Goal: Information Seeking & Learning: Learn about a topic

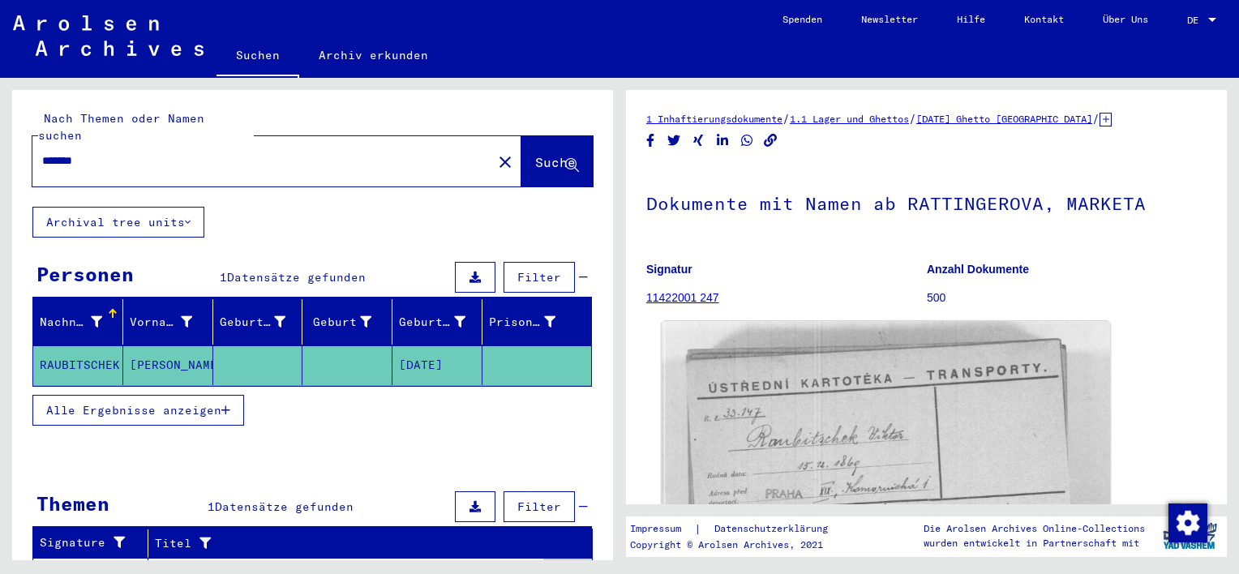
click at [785, 386] on img at bounding box center [886, 482] width 448 height 322
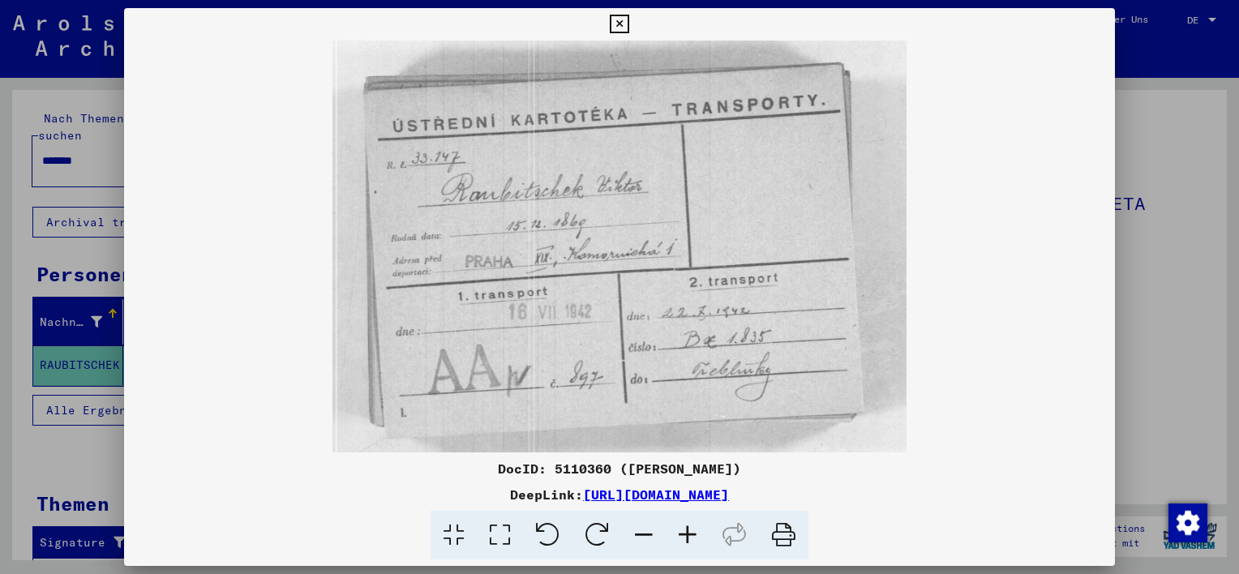
click at [695, 538] on icon at bounding box center [688, 535] width 44 height 49
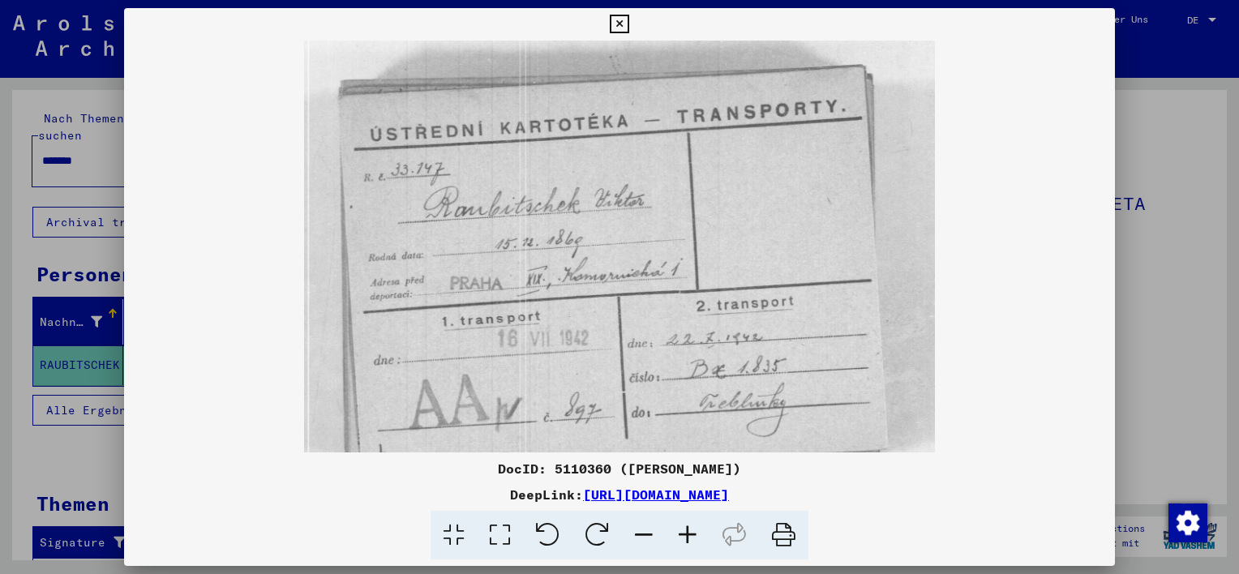
click at [695, 538] on icon at bounding box center [688, 535] width 44 height 49
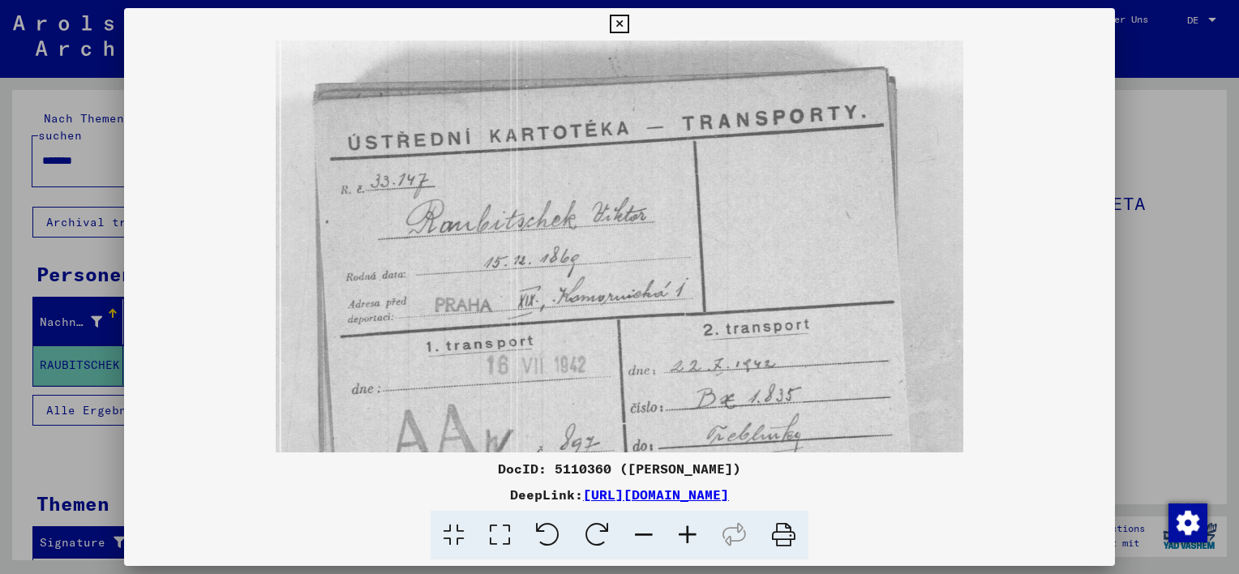
click at [695, 538] on icon at bounding box center [688, 535] width 44 height 49
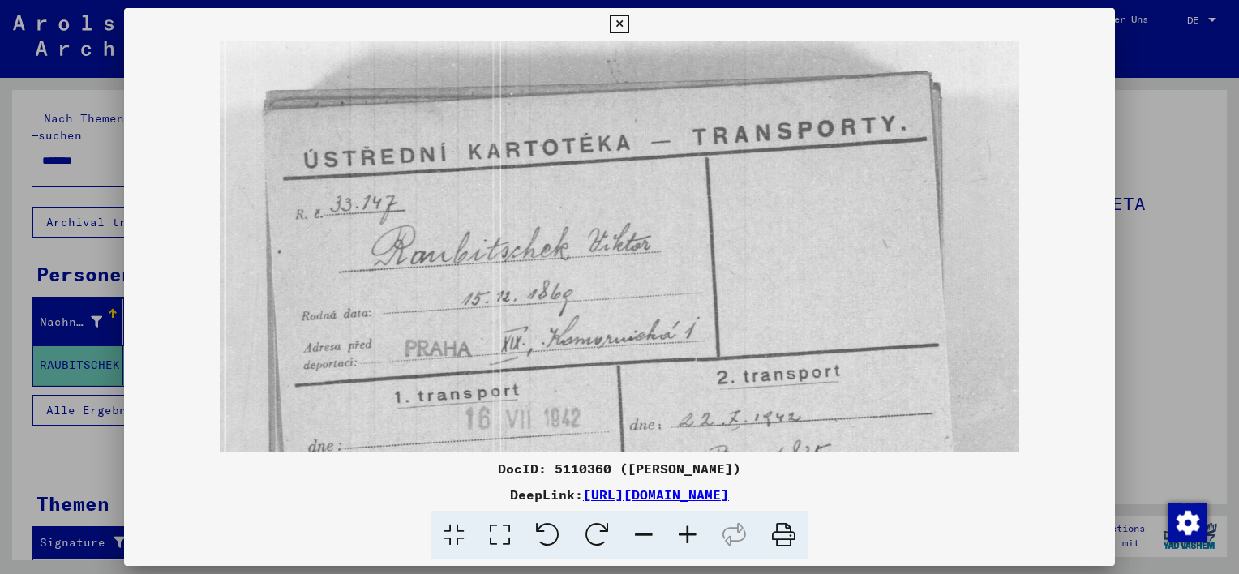
click at [695, 538] on icon at bounding box center [688, 535] width 44 height 49
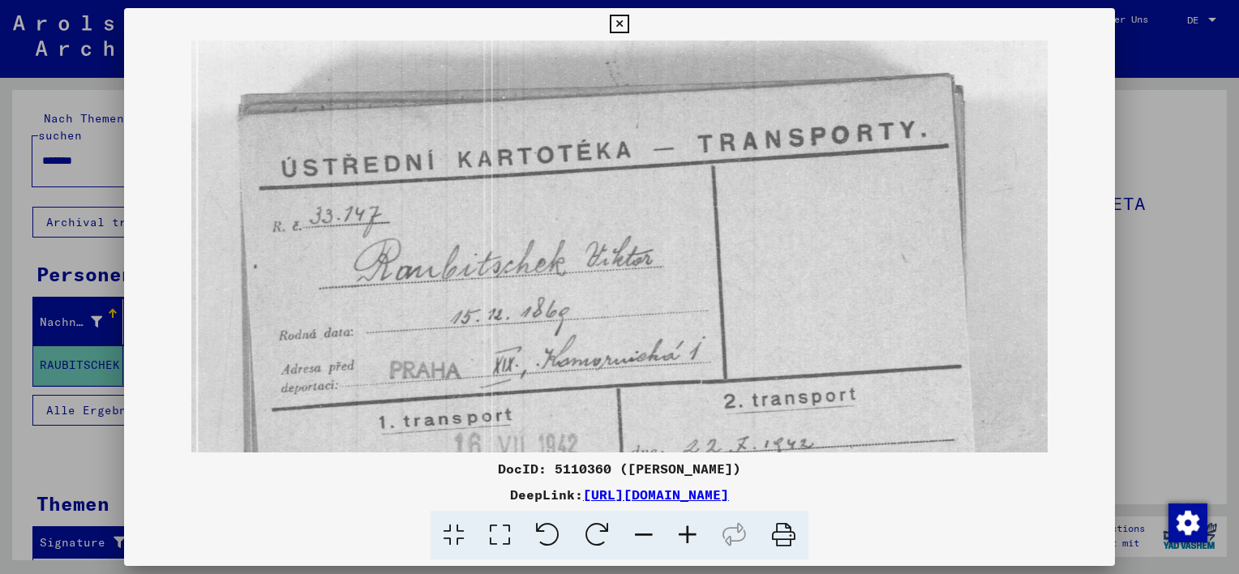
click at [695, 538] on icon at bounding box center [688, 535] width 44 height 49
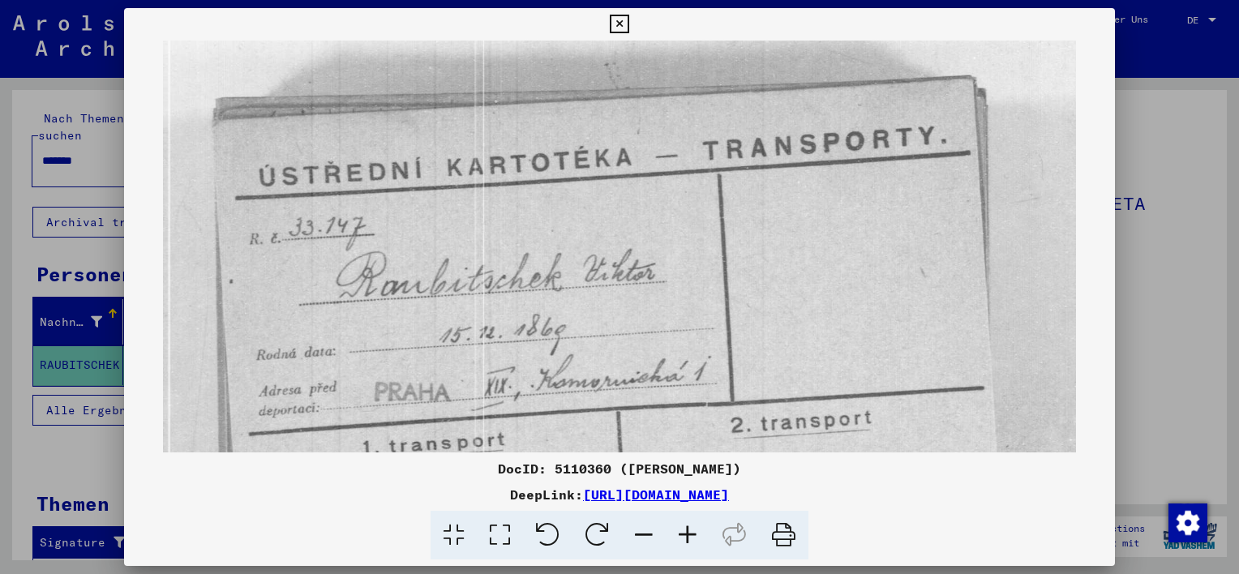
click at [695, 538] on icon at bounding box center [688, 535] width 44 height 49
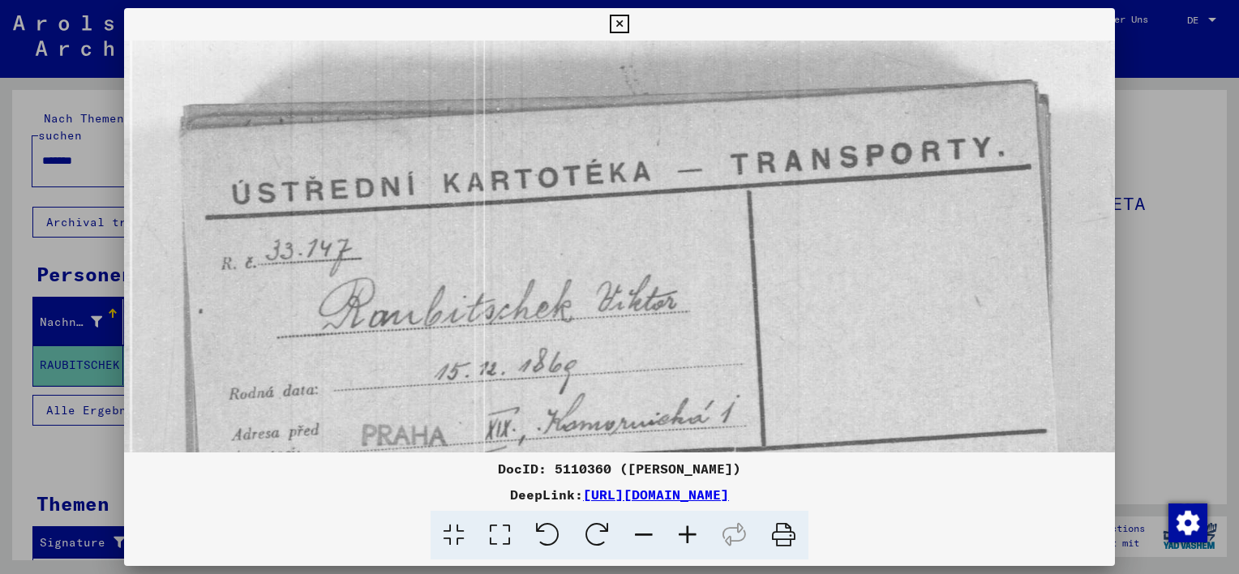
click at [695, 538] on icon at bounding box center [688, 535] width 44 height 49
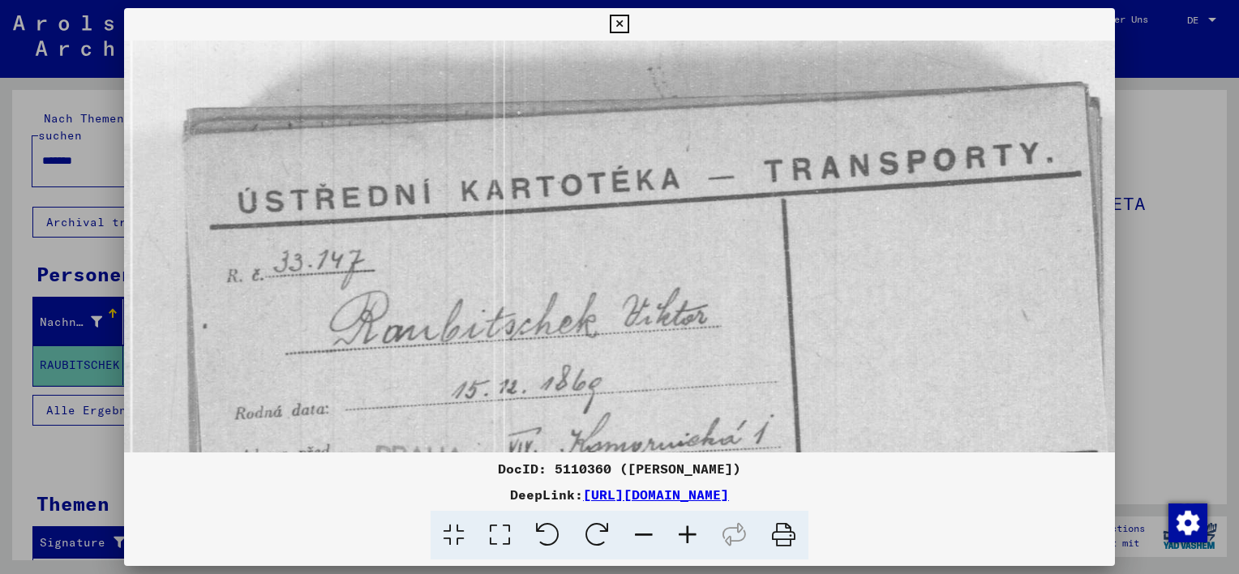
click at [695, 538] on icon at bounding box center [688, 535] width 44 height 49
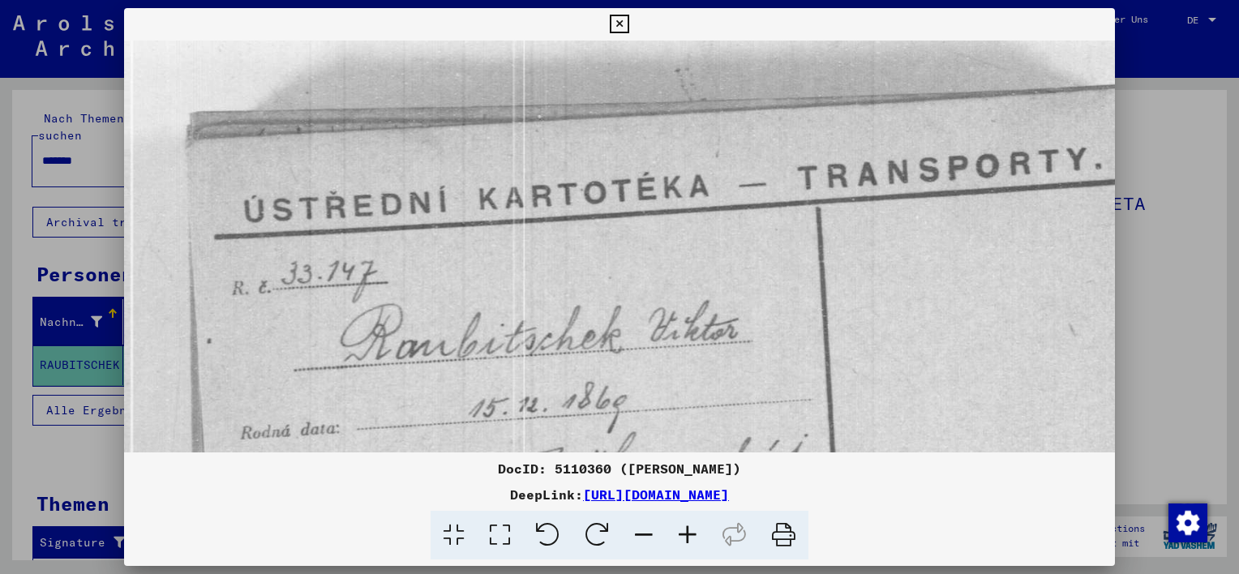
click at [1225, 472] on div at bounding box center [619, 287] width 1239 height 574
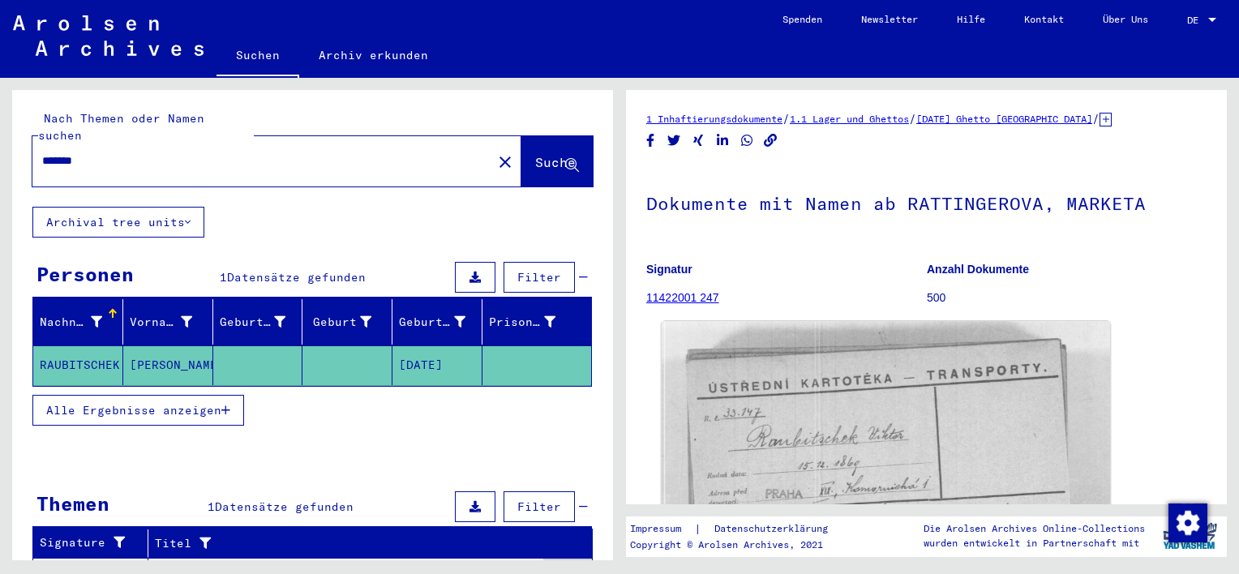
click at [970, 473] on img at bounding box center [886, 482] width 448 height 322
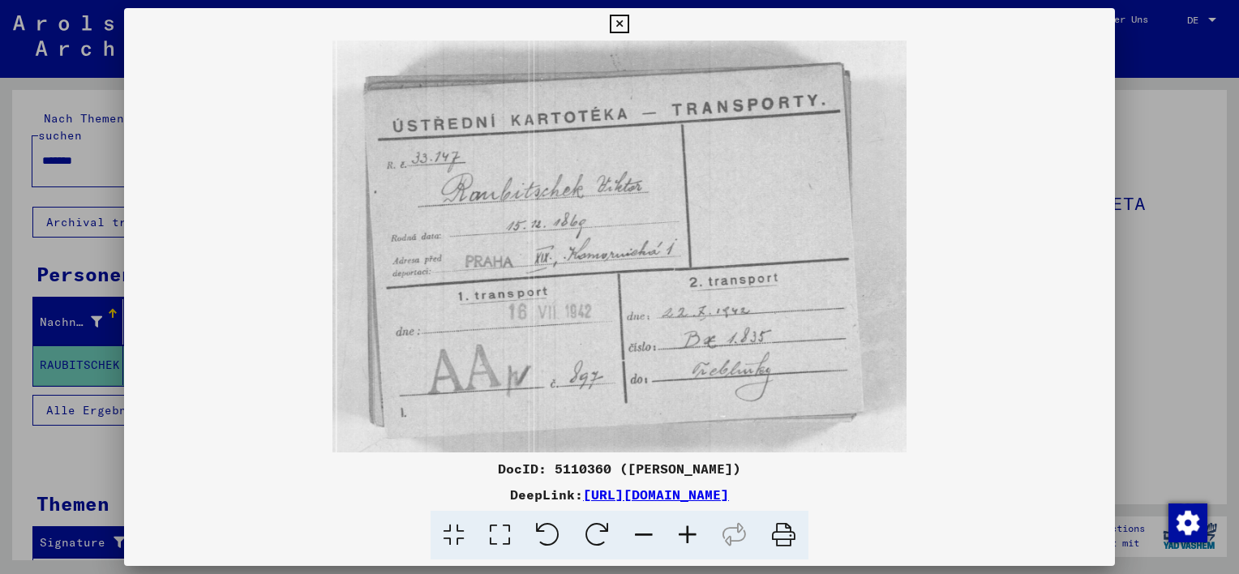
click at [687, 533] on icon at bounding box center [688, 535] width 44 height 49
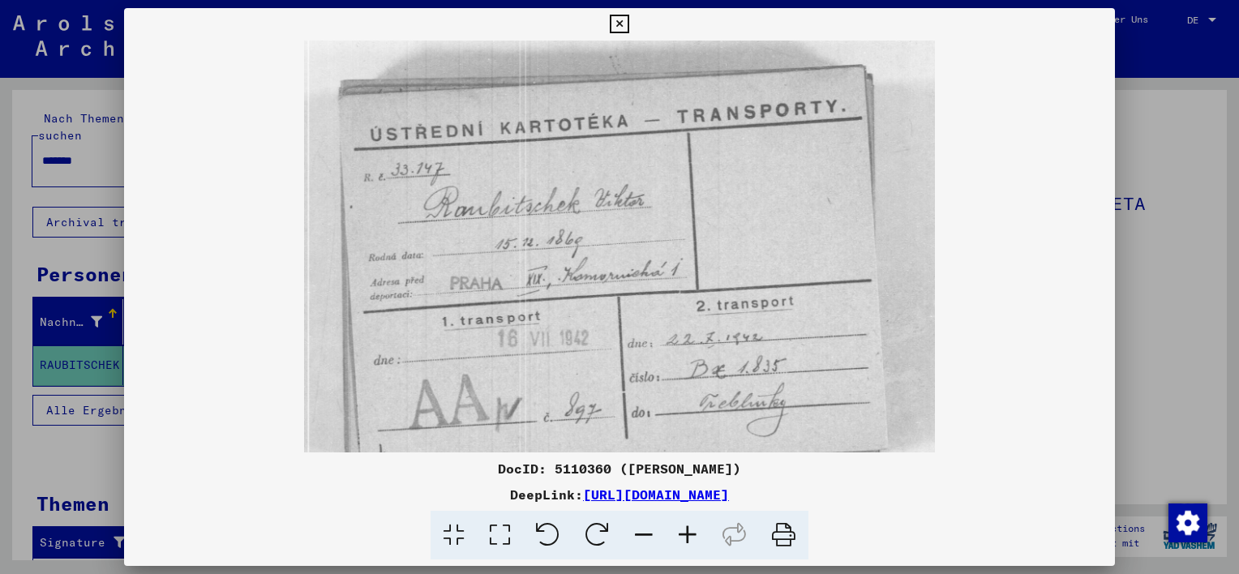
click at [687, 533] on icon at bounding box center [688, 535] width 44 height 49
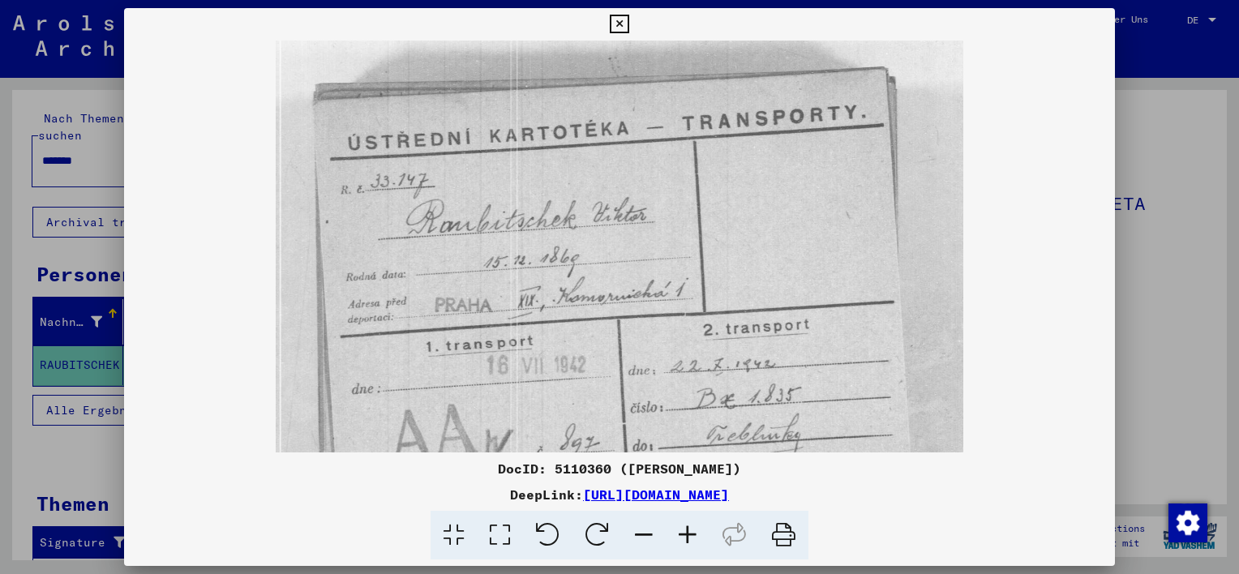
click at [687, 533] on icon at bounding box center [688, 535] width 44 height 49
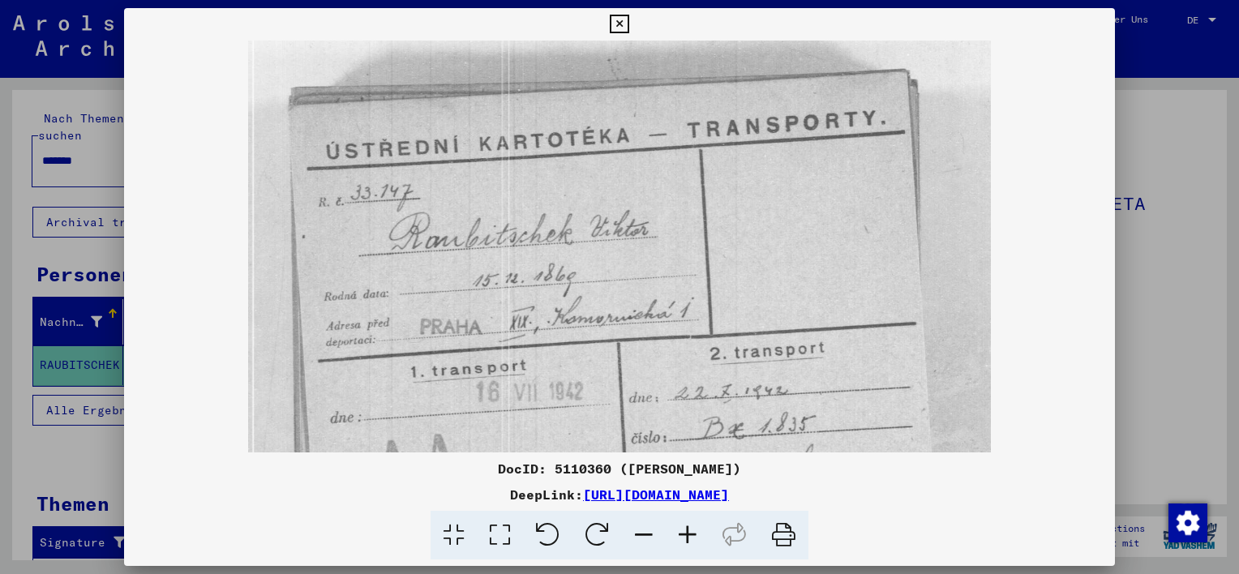
click at [687, 533] on icon at bounding box center [688, 535] width 44 height 49
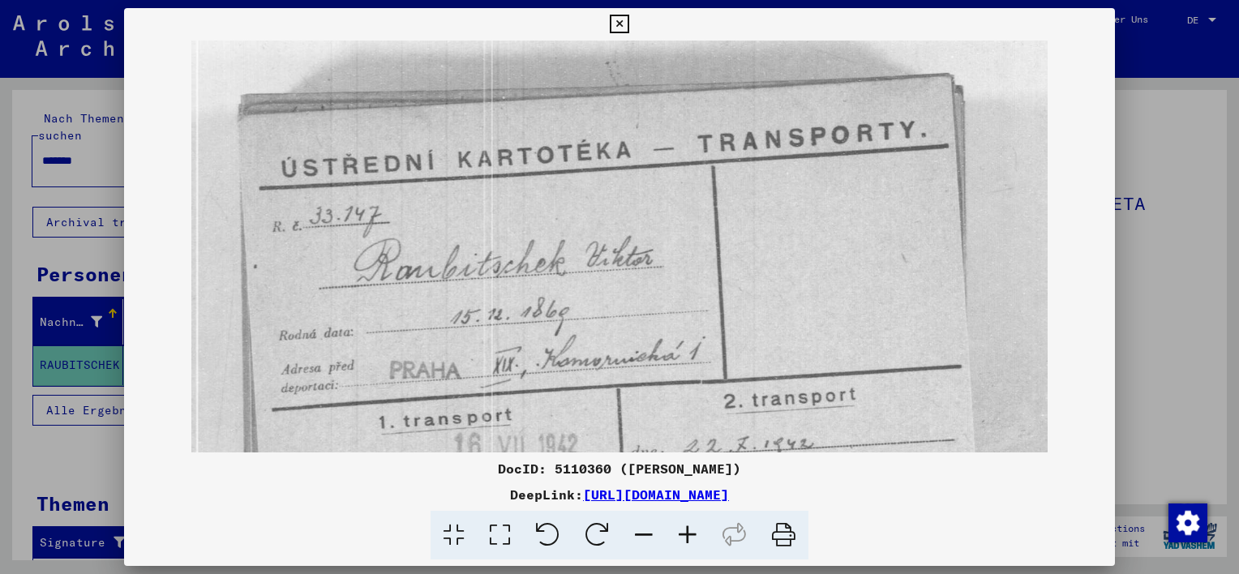
click at [687, 533] on icon at bounding box center [688, 535] width 44 height 49
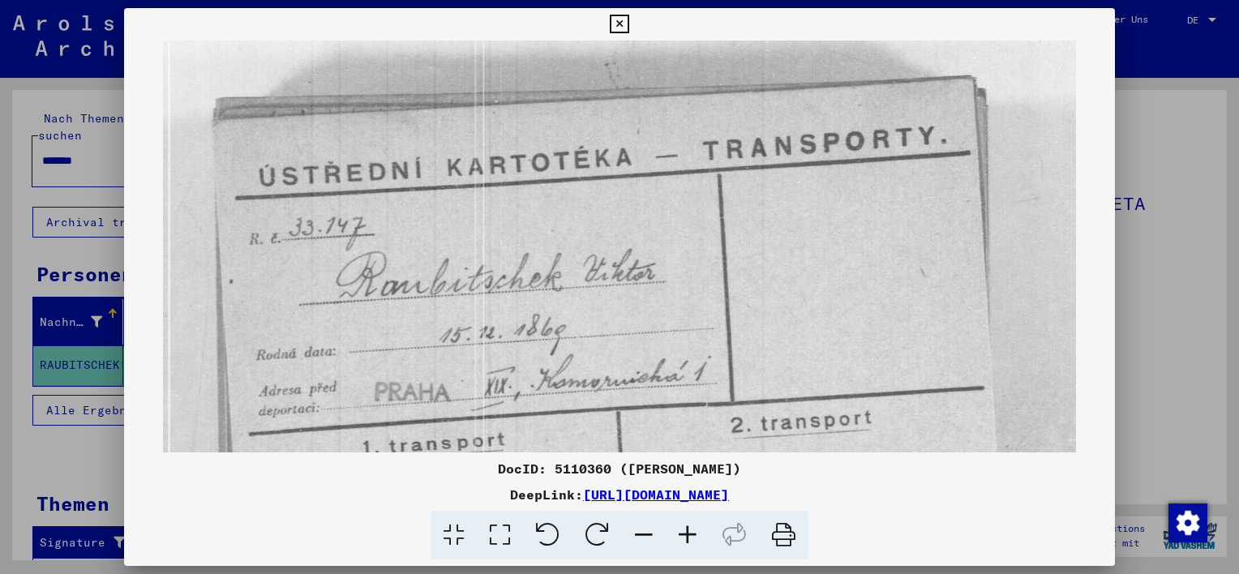
click at [687, 533] on icon at bounding box center [688, 535] width 44 height 49
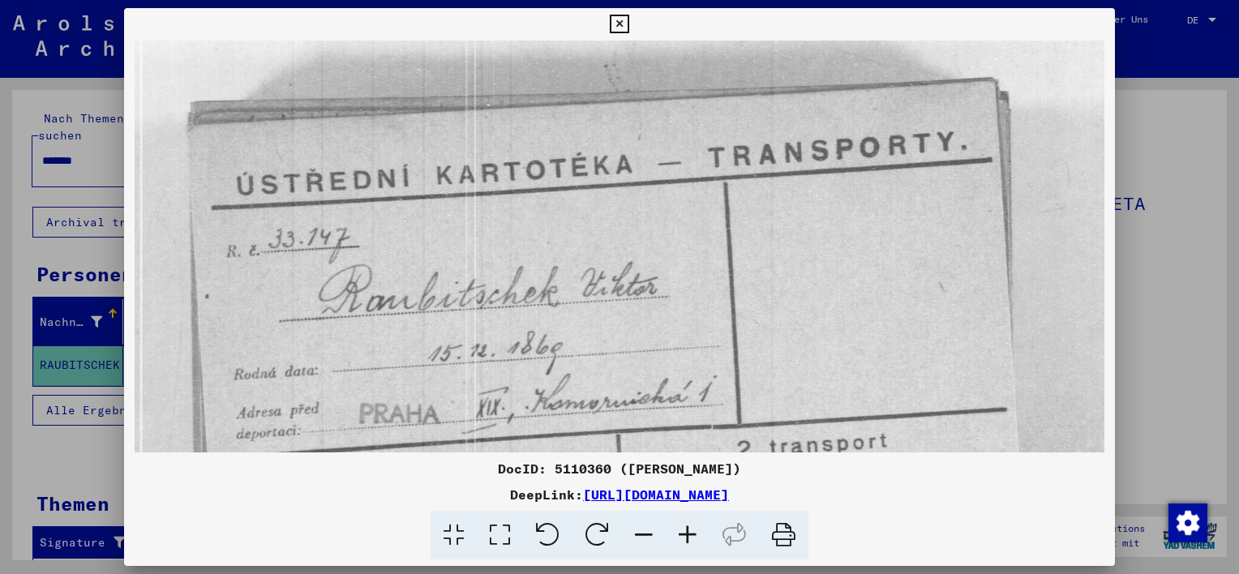
click at [687, 533] on icon at bounding box center [688, 535] width 44 height 49
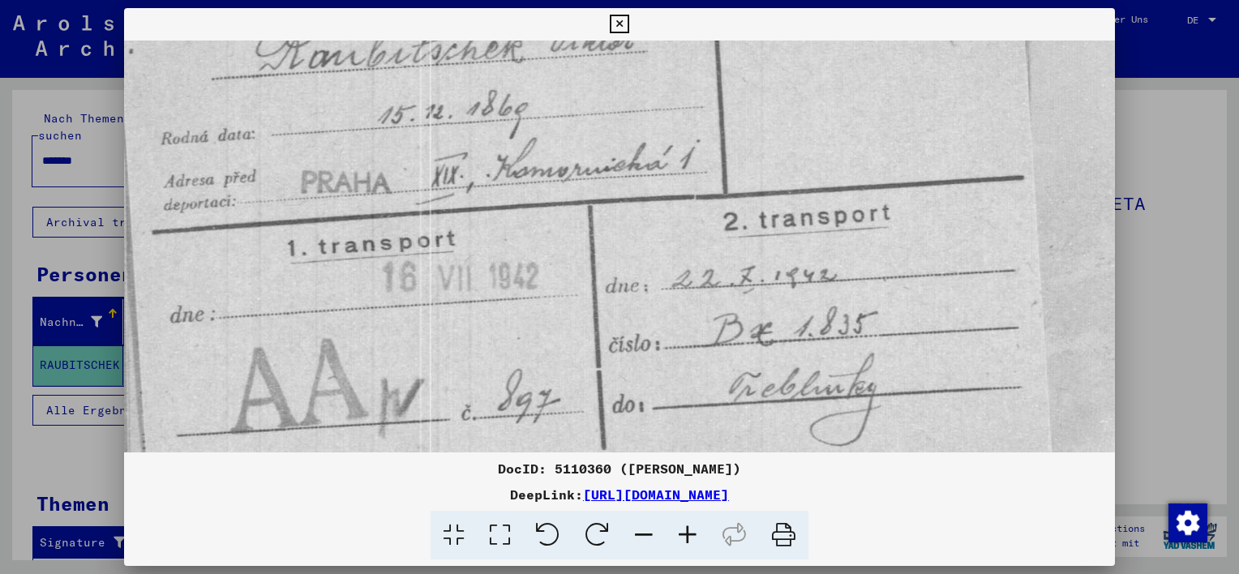
scroll to position [272, 74]
drag, startPoint x: 874, startPoint y: 384, endPoint x: 801, endPoint y: 114, distance: 280.4
click at [801, 114] on img at bounding box center [591, 155] width 1082 height 777
